Goal: Information Seeking & Learning: Learn about a topic

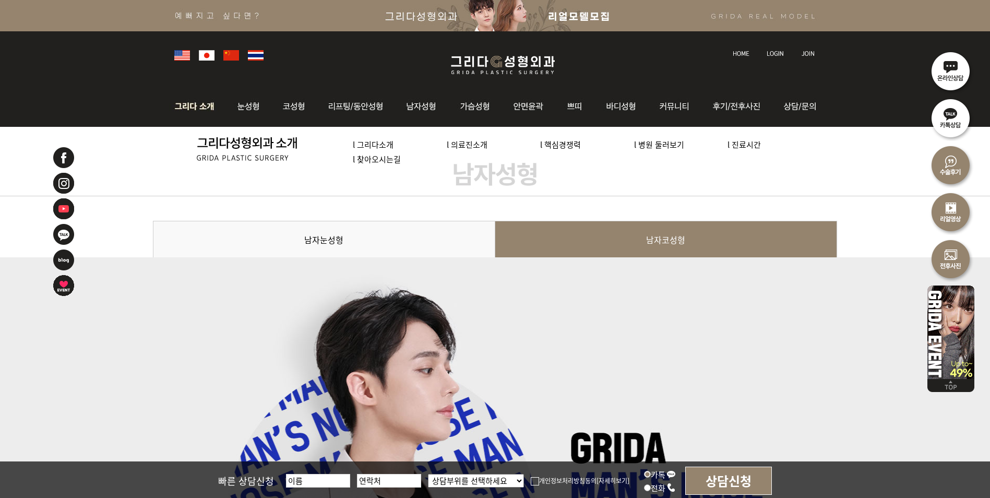
click at [648, 146] on link "l 병원 둘러보기" at bounding box center [659, 144] width 50 height 11
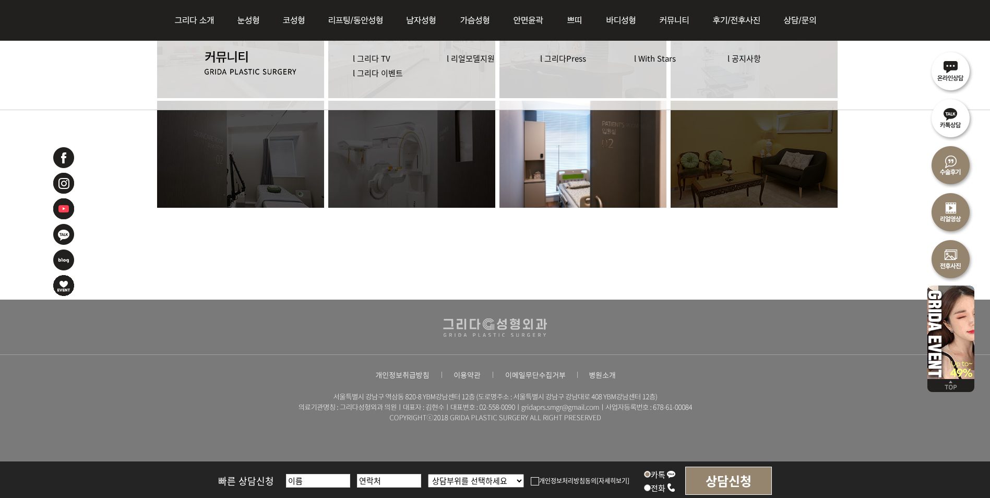
scroll to position [613, 0]
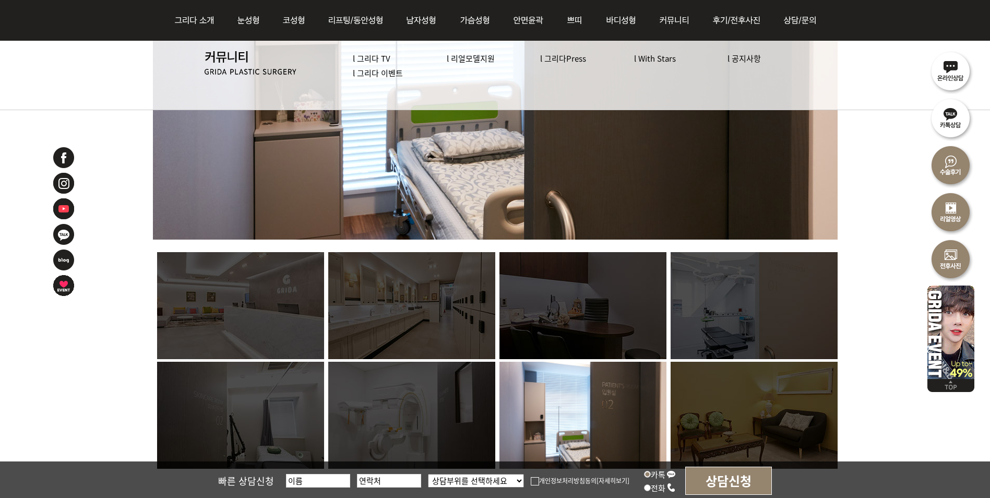
click at [405, 301] on img at bounding box center [411, 305] width 167 height 107
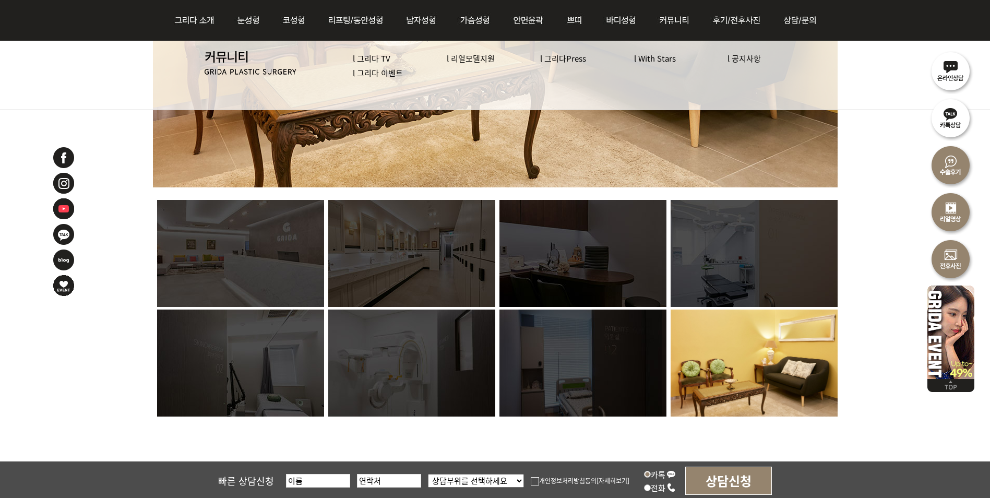
click at [246, 257] on img at bounding box center [240, 253] width 167 height 107
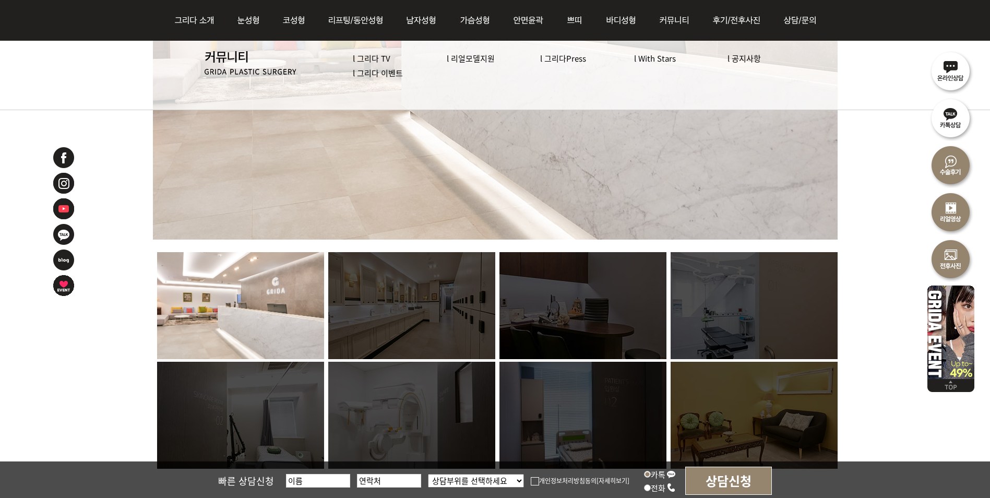
click at [591, 339] on img at bounding box center [582, 305] width 167 height 107
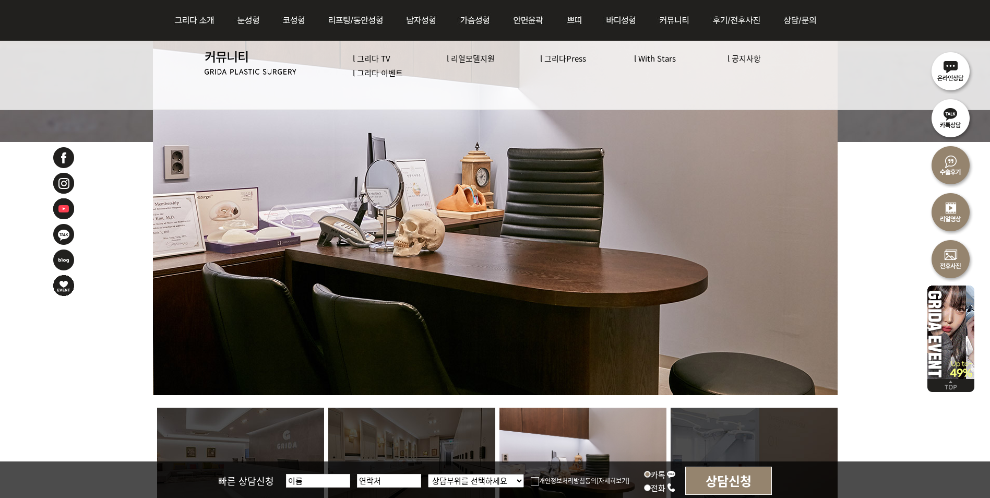
scroll to position [456, 0]
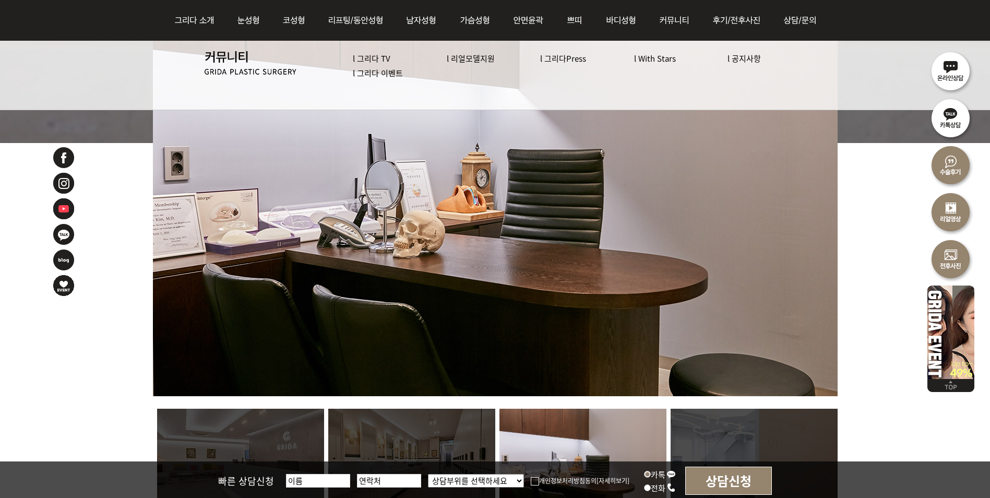
click at [728, 436] on img at bounding box center [754, 462] width 167 height 107
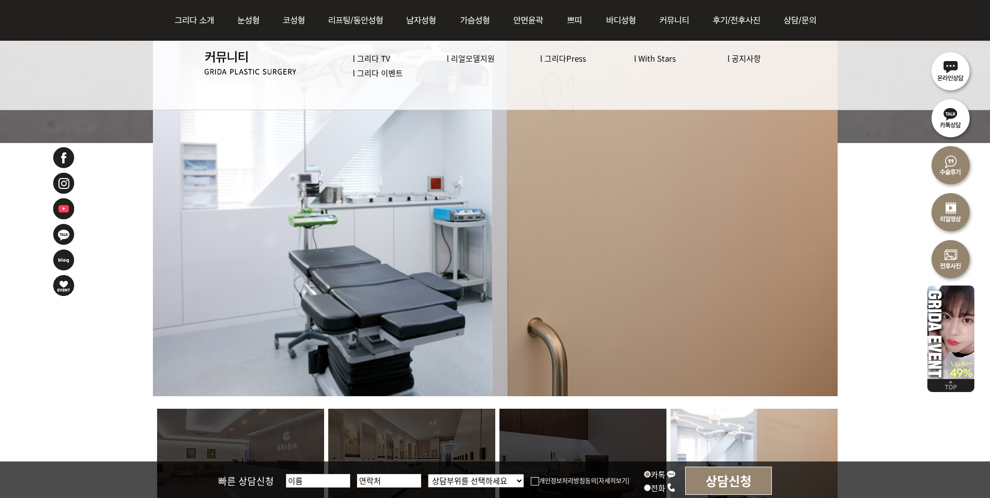
click at [851, 243] on div at bounding box center [495, 238] width 990 height 957
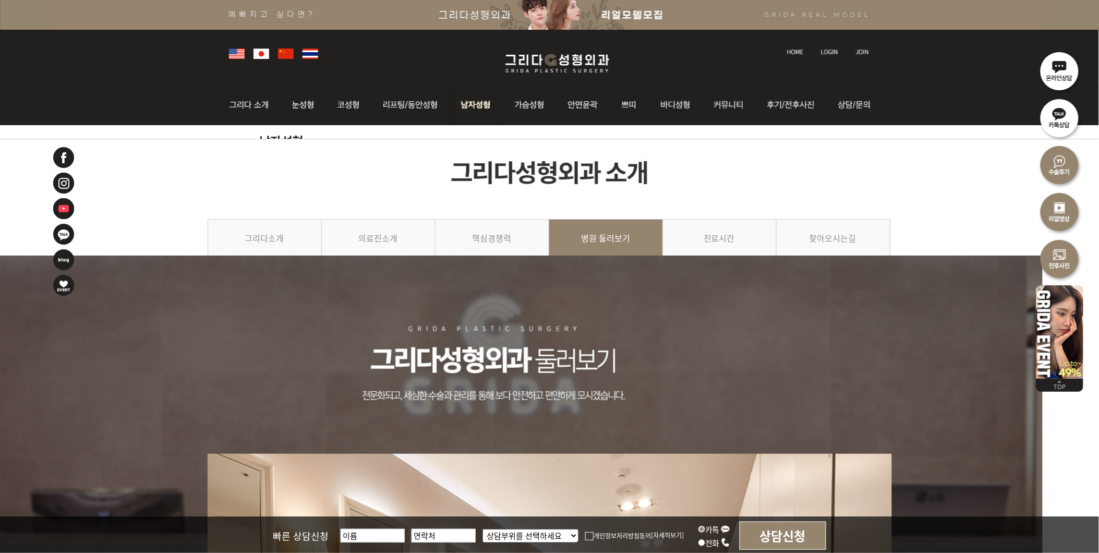
scroll to position [0, 0]
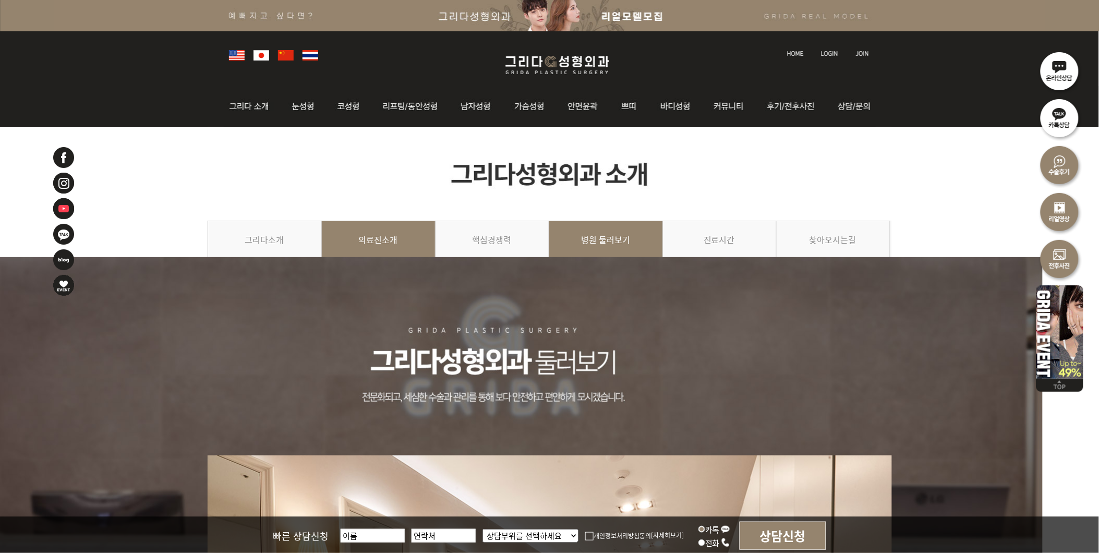
click at [366, 243] on link "의료진소개" at bounding box center [379, 244] width 114 height 47
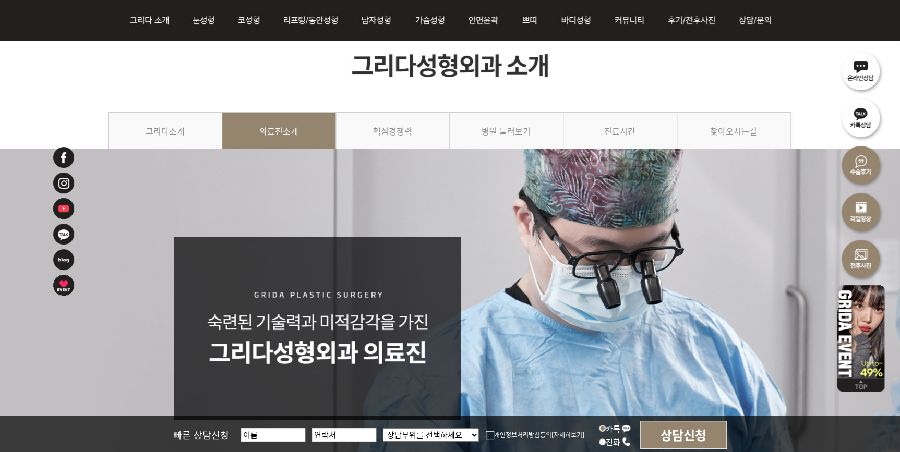
scroll to position [53, 0]
